Goal: Information Seeking & Learning: Learn about a topic

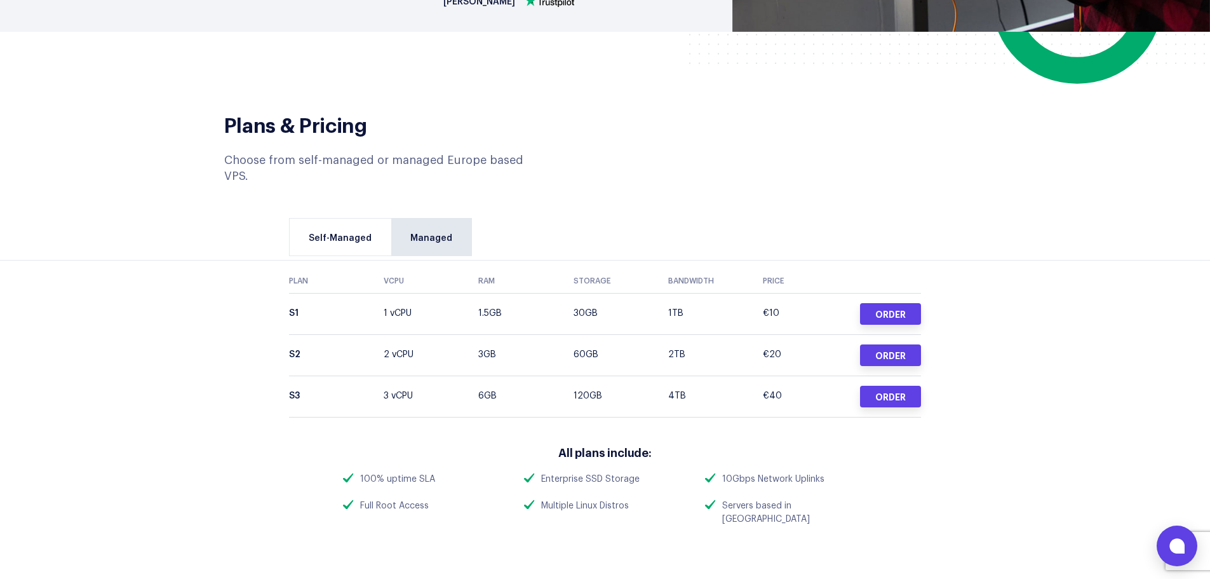
scroll to position [508, 0]
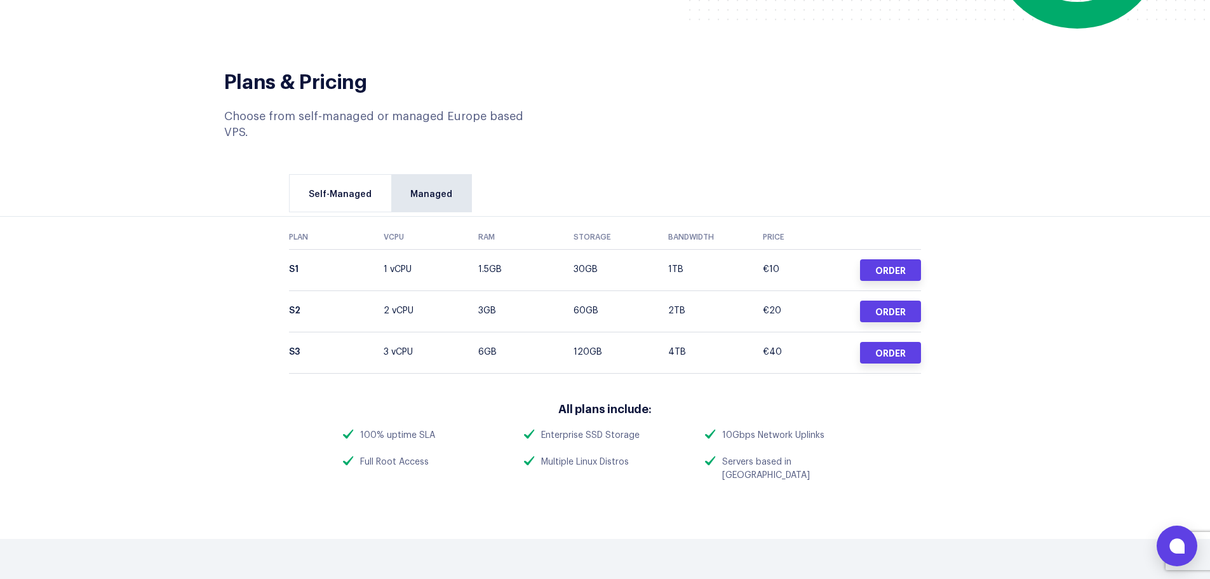
click at [436, 249] on td "1 vCPU" at bounding box center [431, 269] width 95 height 41
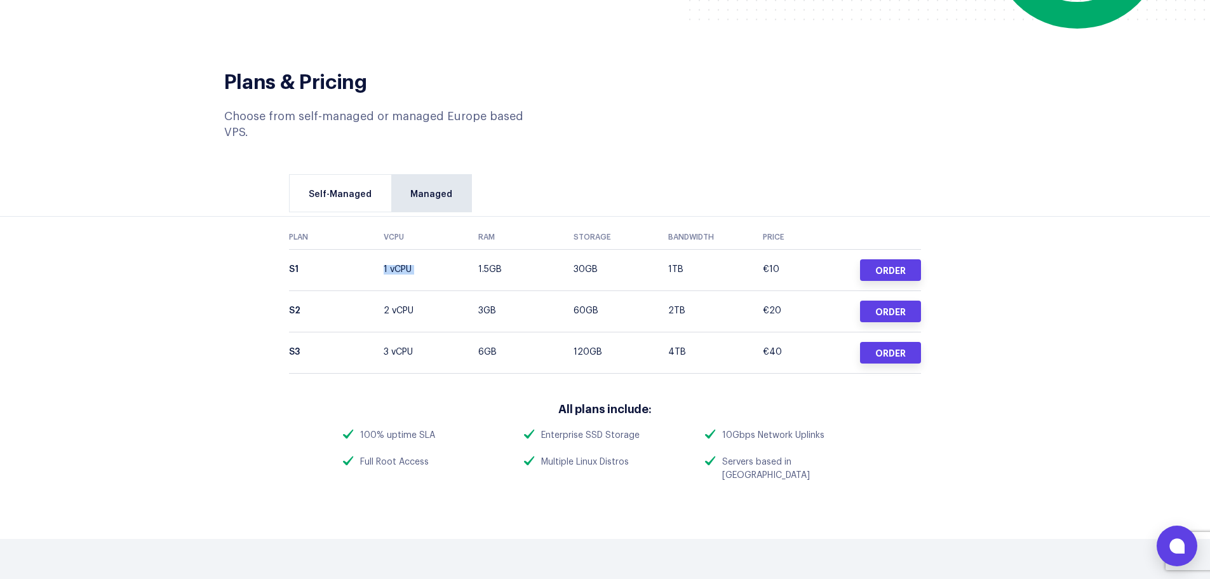
click at [436, 249] on td "1 vCPU" at bounding box center [431, 269] width 95 height 41
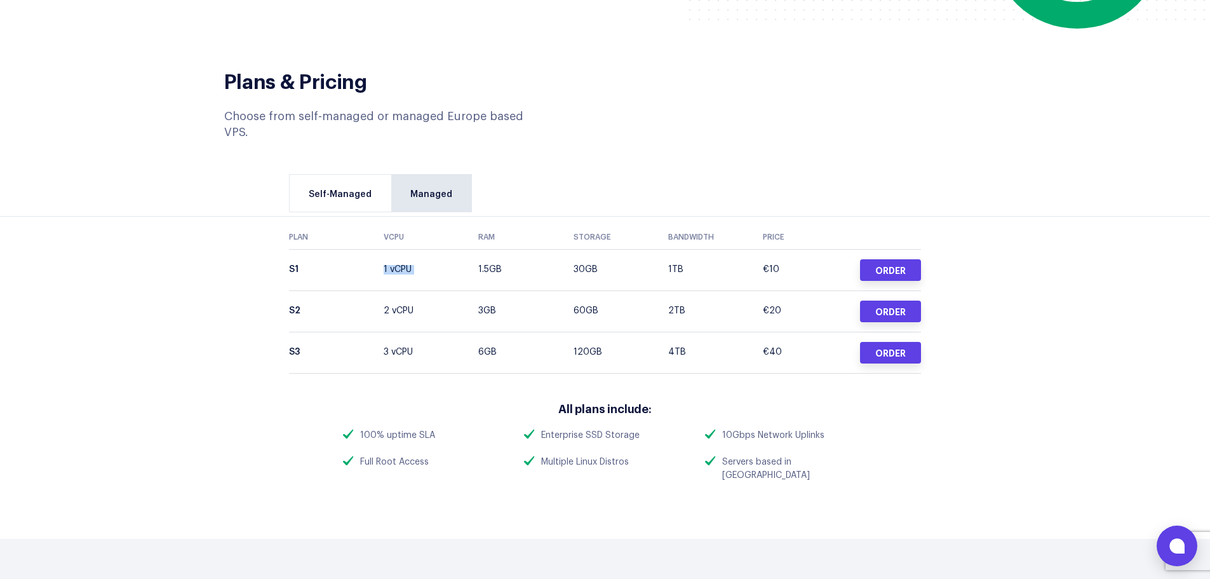
click at [436, 249] on td "1 vCPU" at bounding box center [431, 269] width 95 height 41
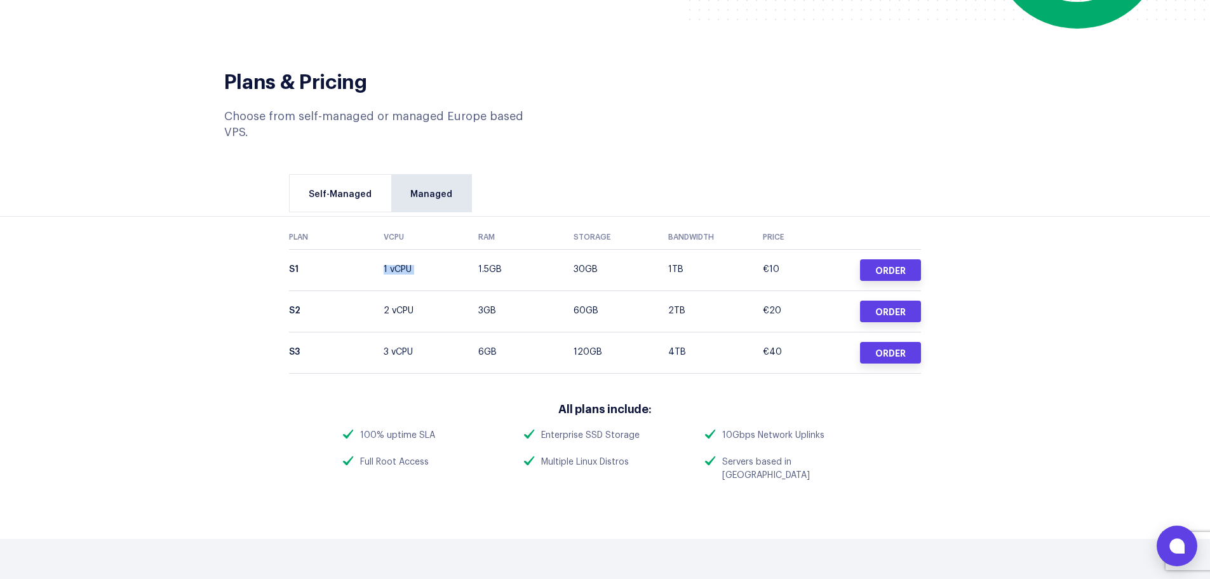
click at [436, 249] on td "1 vCPU" at bounding box center [431, 269] width 95 height 41
